Goal: Task Accomplishment & Management: Manage account settings

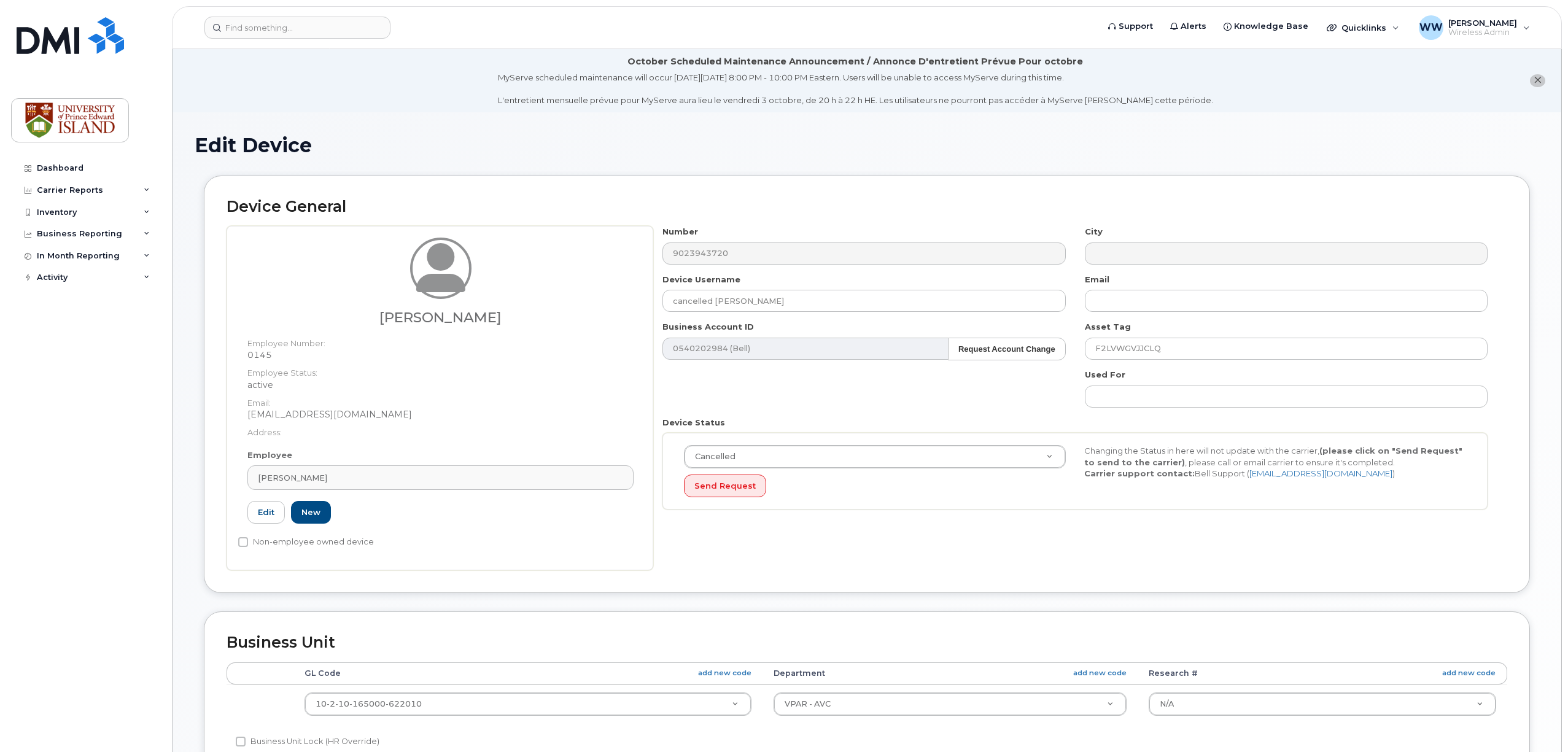
select select "2042298"
select select "2042284"
select select "1421"
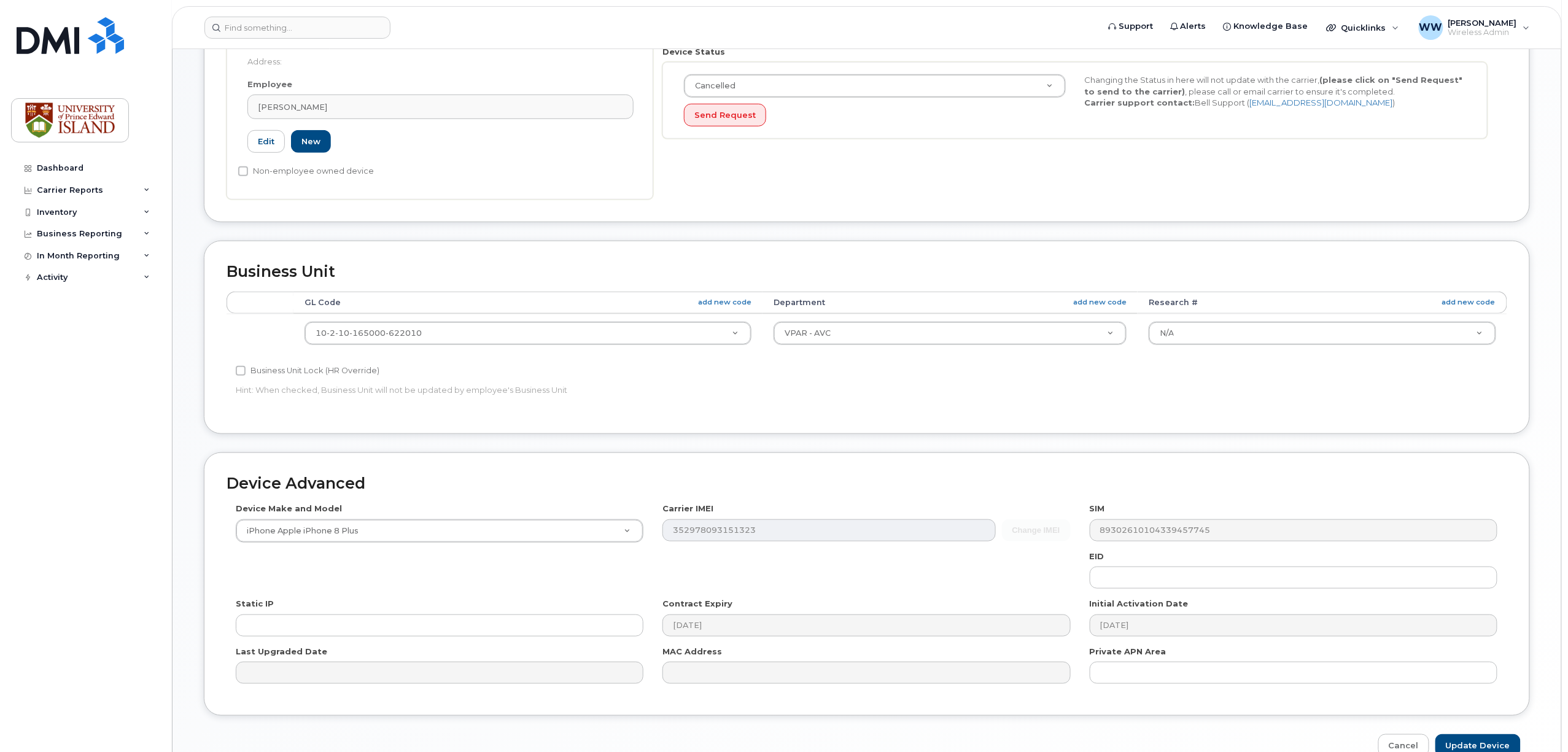
scroll to position [31, 0]
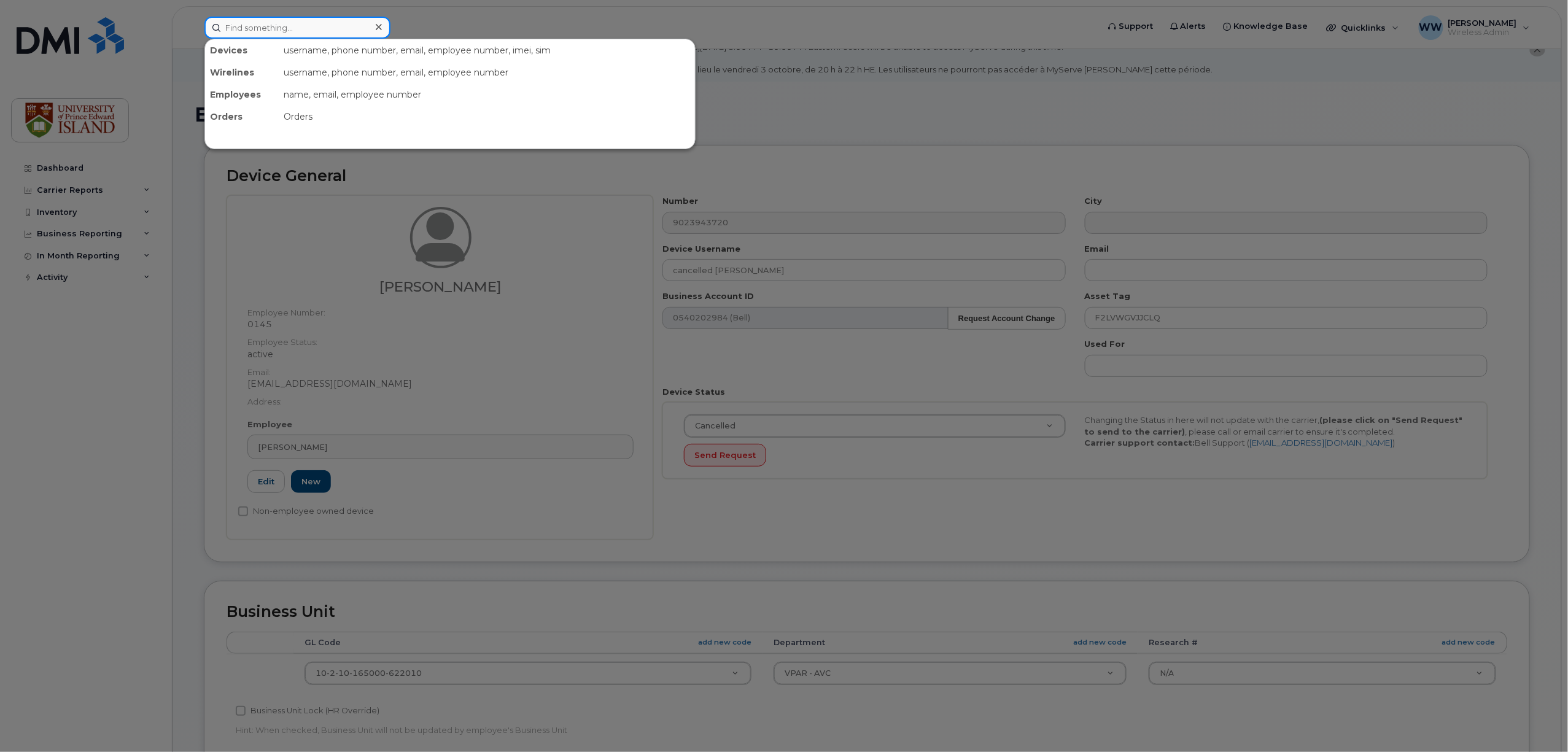
click at [276, 22] on input at bounding box center [298, 28] width 186 height 22
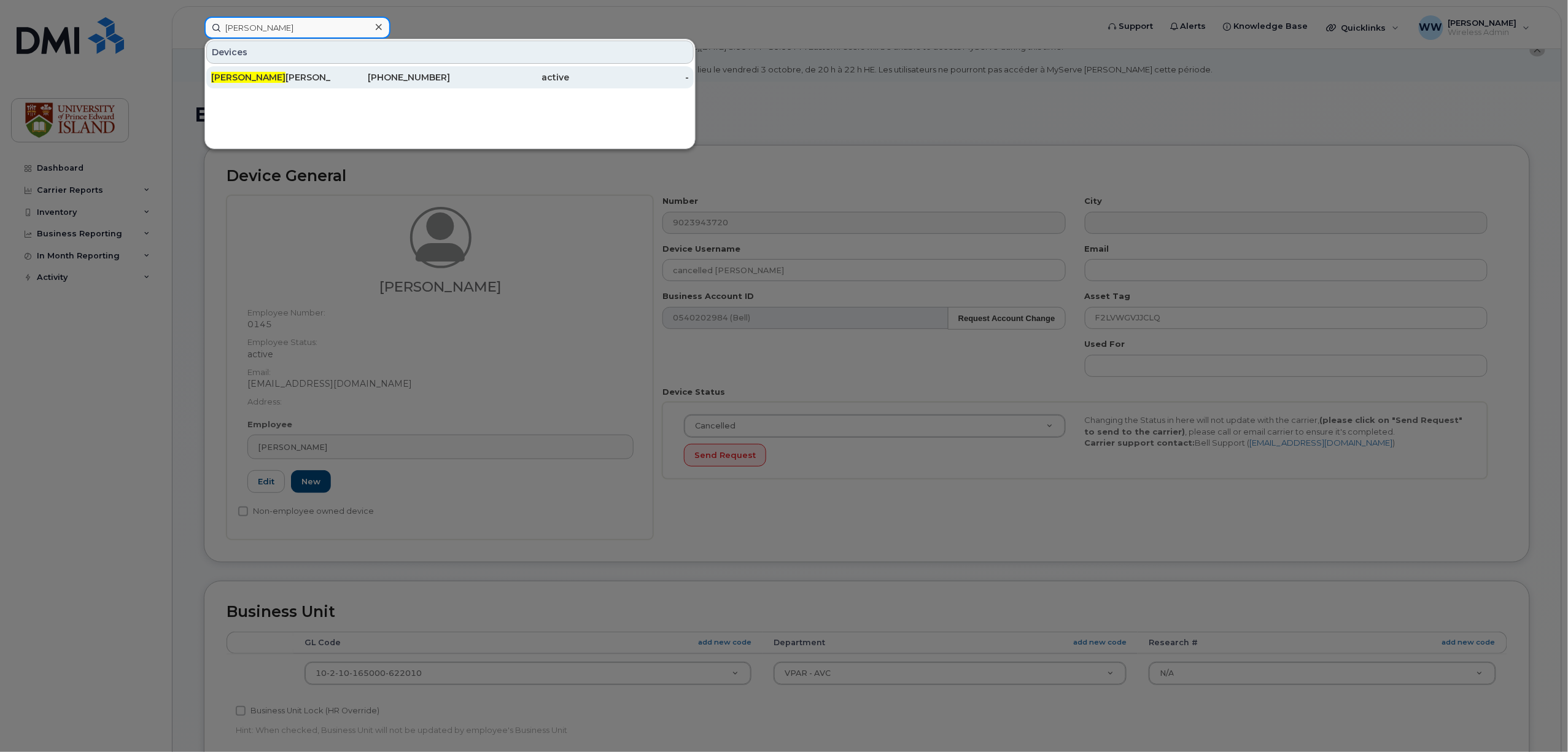
type input "[PERSON_NAME]"
click at [265, 74] on div "[PERSON_NAME]" at bounding box center [271, 77] width 120 height 13
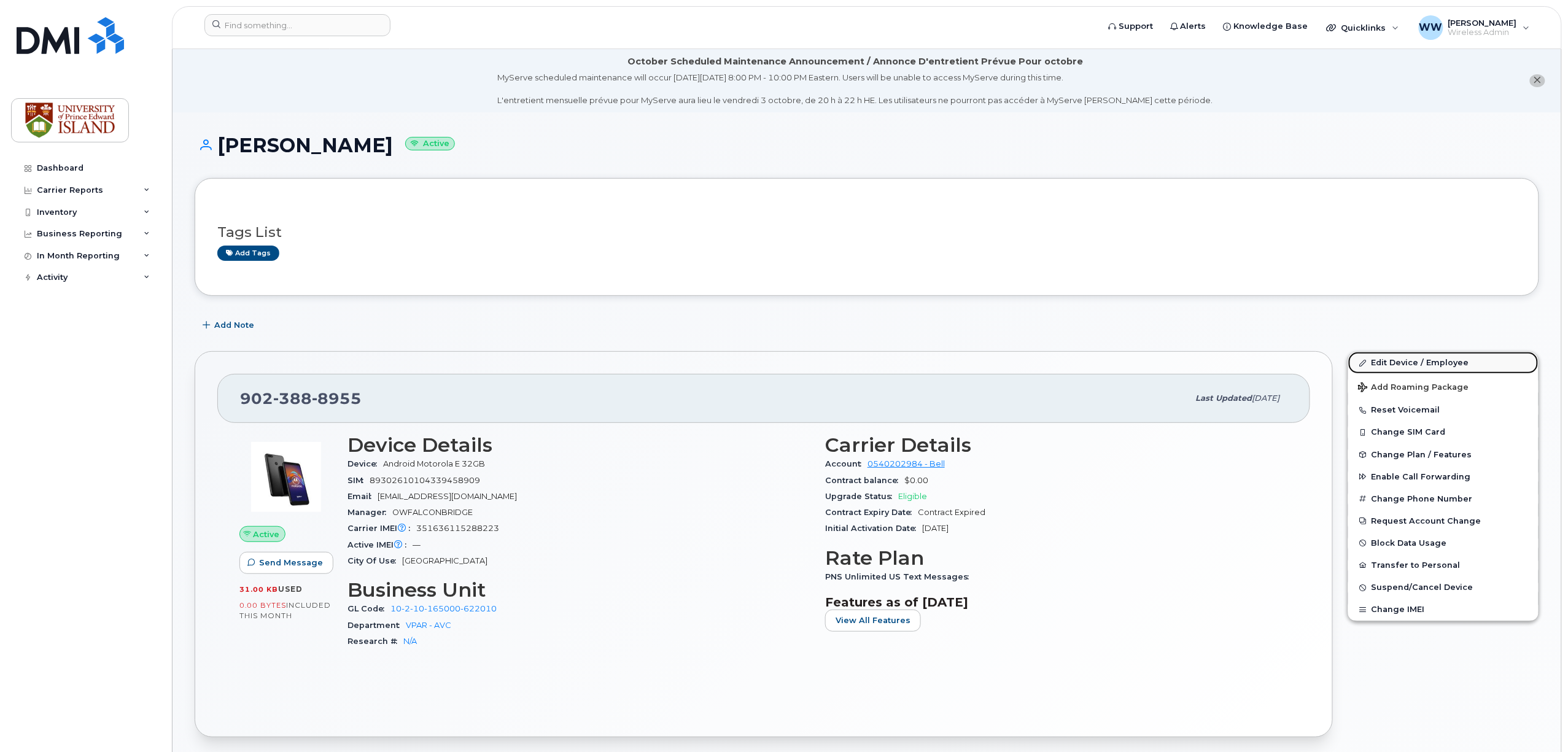
click at [1396, 364] on link "Edit Device / Employee" at bounding box center [1444, 363] width 191 height 22
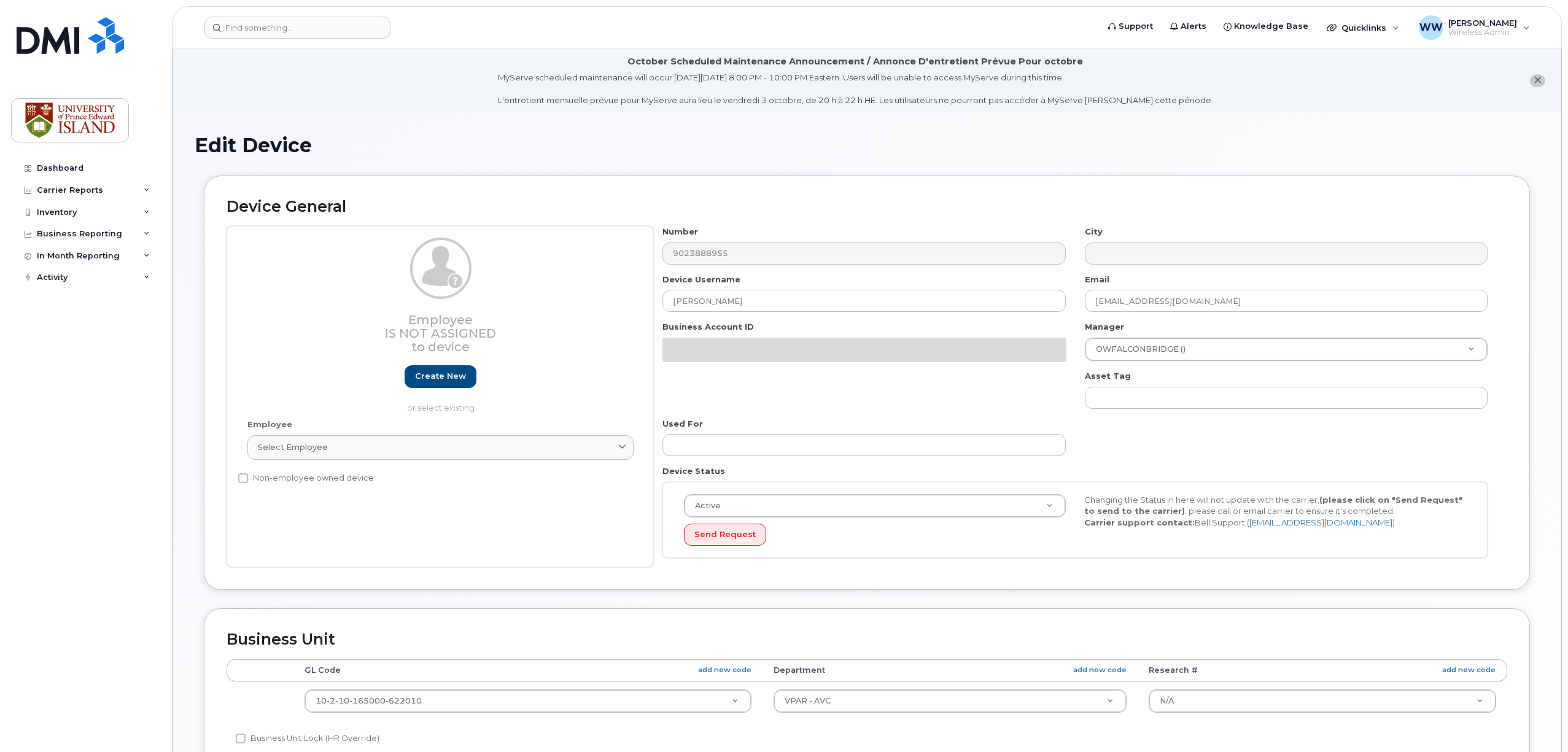
select select "2042298"
select select "2042284"
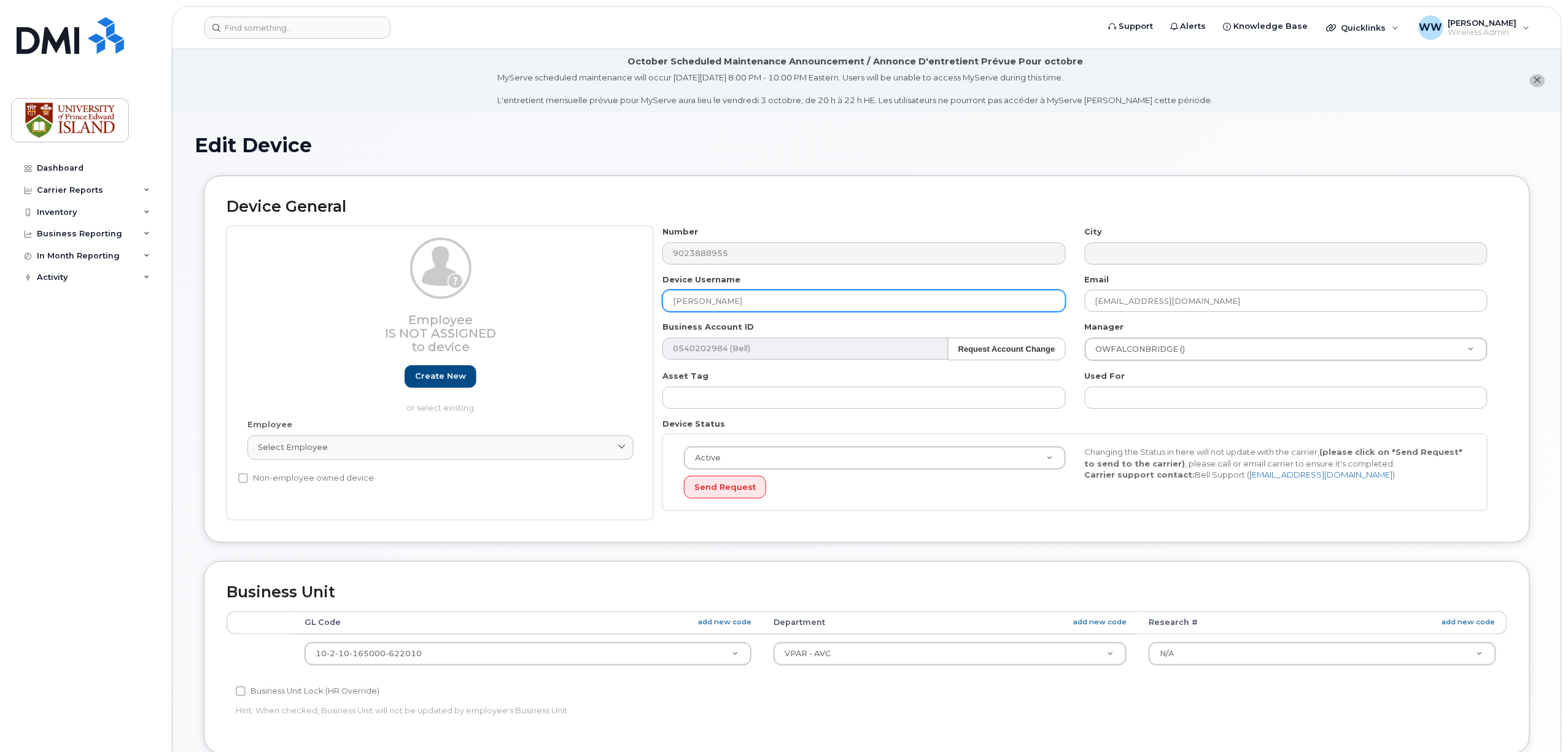
drag, startPoint x: 690, startPoint y: 305, endPoint x: 504, endPoint y: 320, distance: 186.6
click at [507, 320] on div "Employee Is not assigned to device Create new or select existing Employee Selec…" at bounding box center [867, 372] width 1281 height 294
drag, startPoint x: 1212, startPoint y: 302, endPoint x: 1020, endPoint y: 305, distance: 192.0
click at [1020, 303] on div "Number 9023888955 City Device Username Email mmaclaurin@upei.ca Business Accoun…" at bounding box center [1076, 372] width 844 height 294
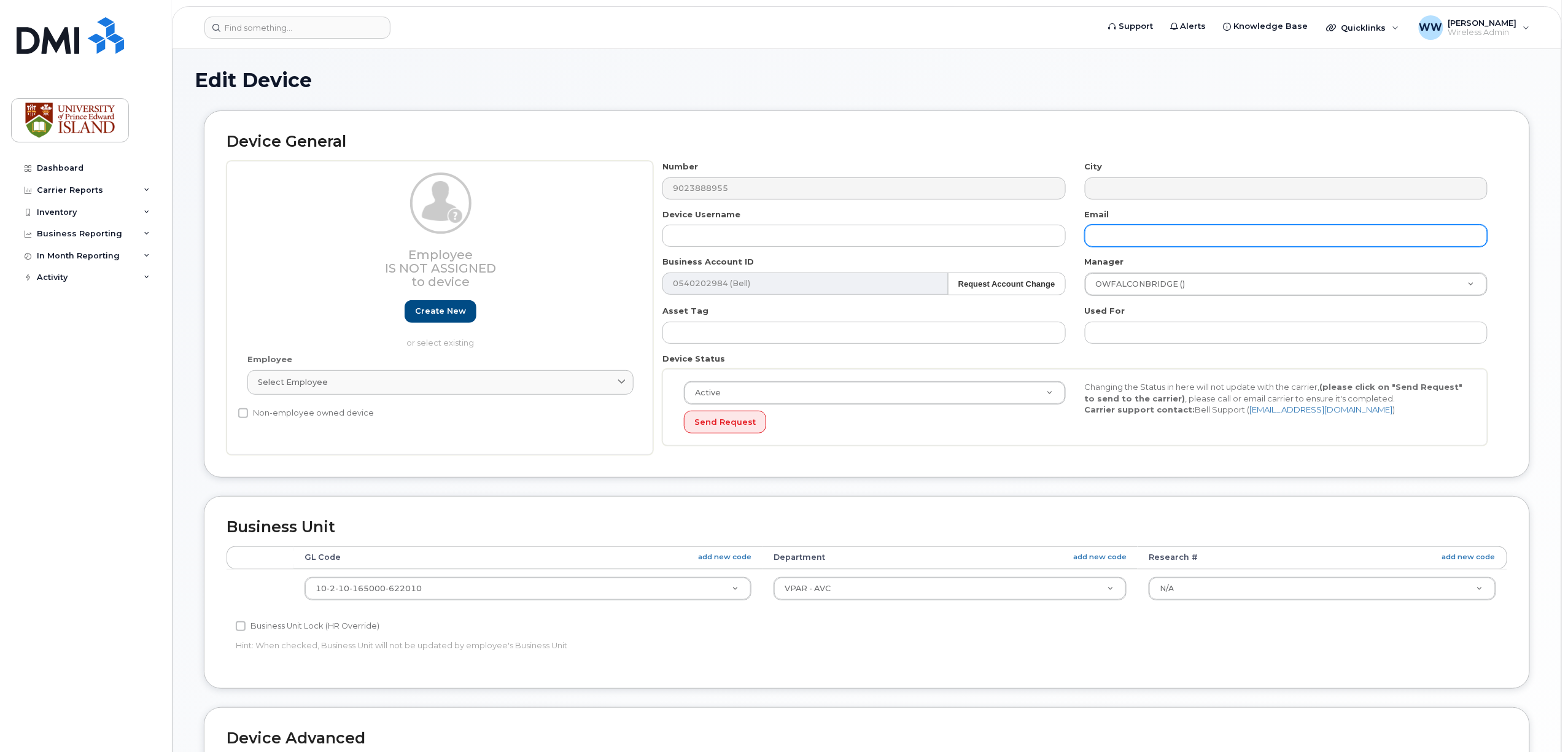
scroll to position [64, 0]
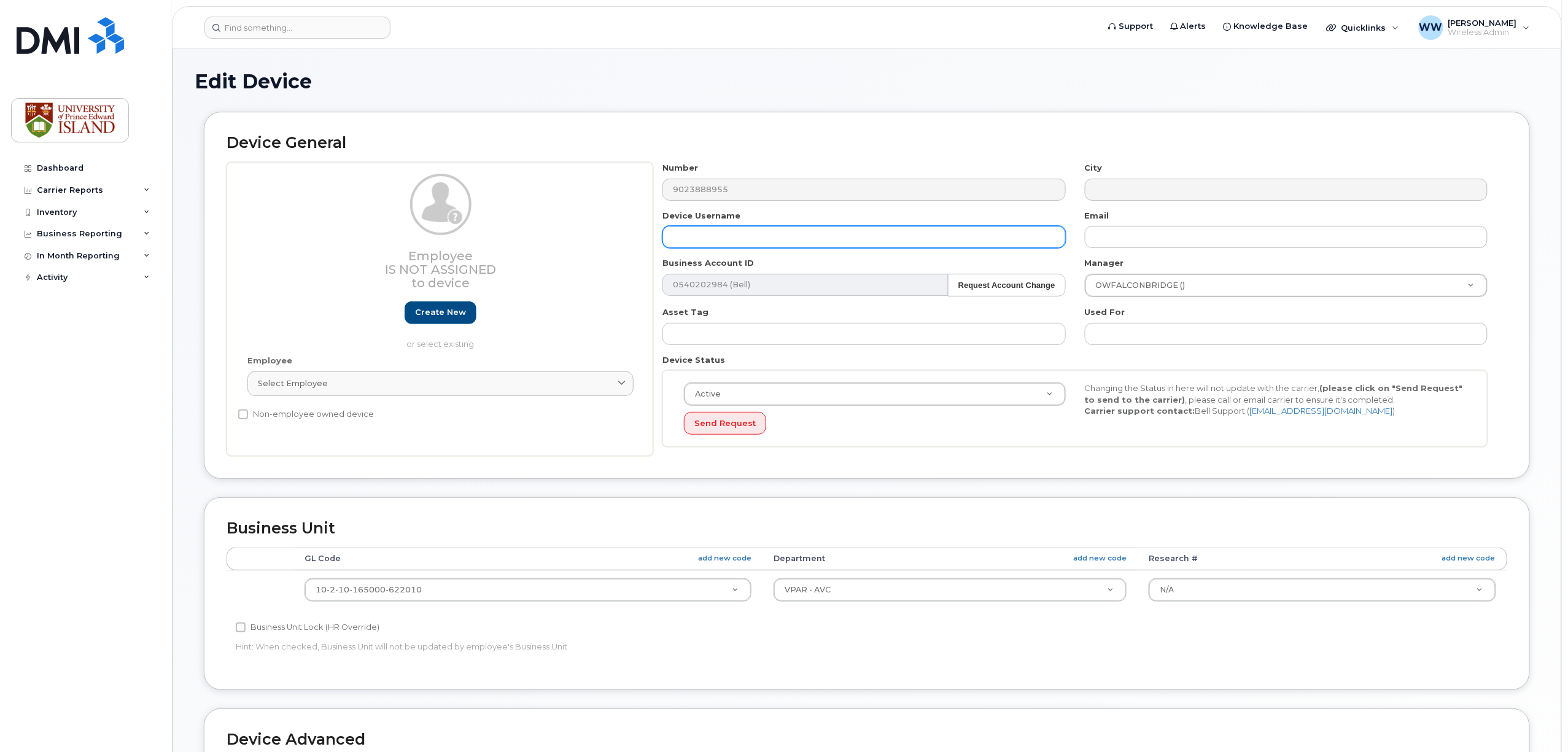
click at [742, 235] on input "text" at bounding box center [863, 237] width 402 height 22
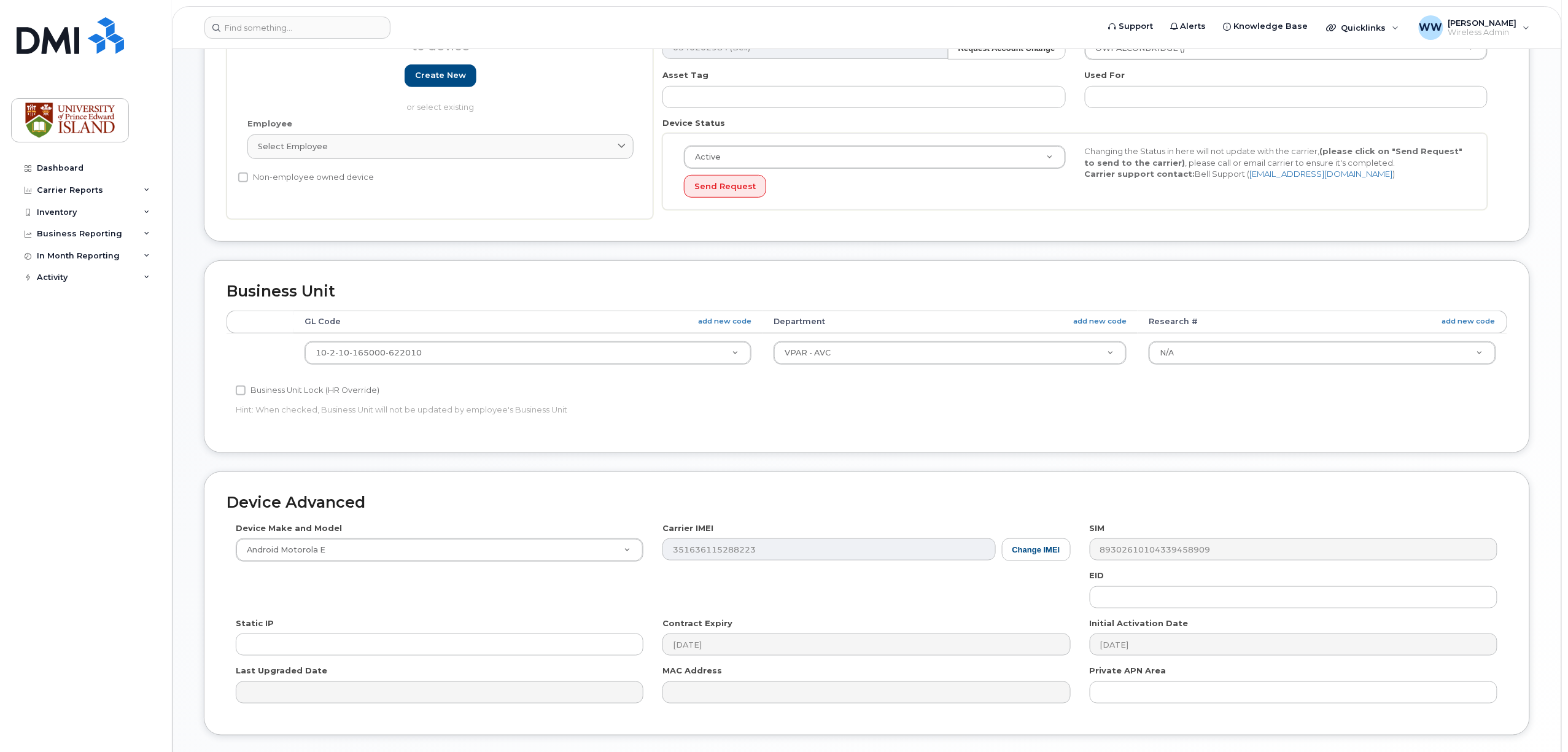
scroll to position [309, 0]
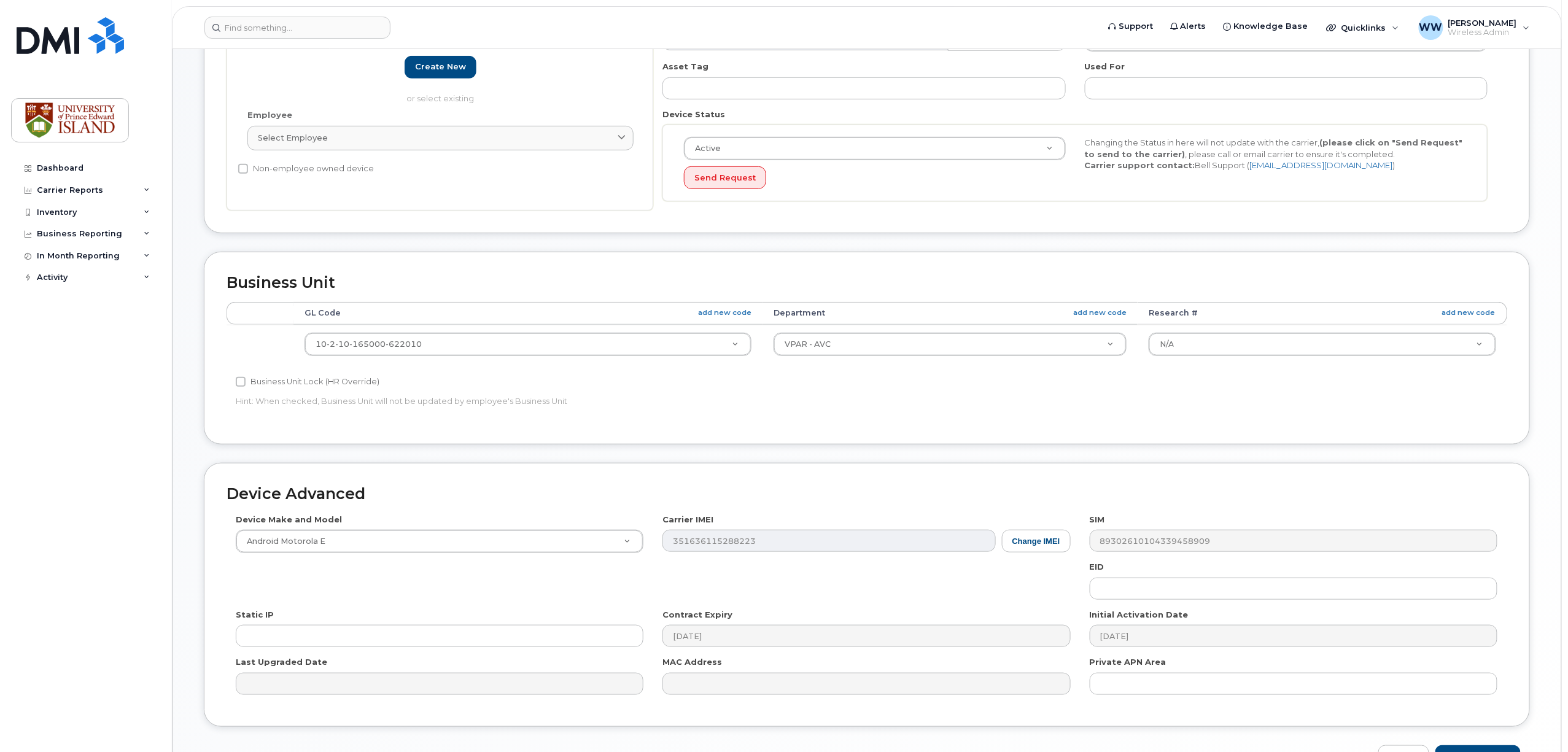
type input "to be assigned"
